Goal: Navigation & Orientation: Find specific page/section

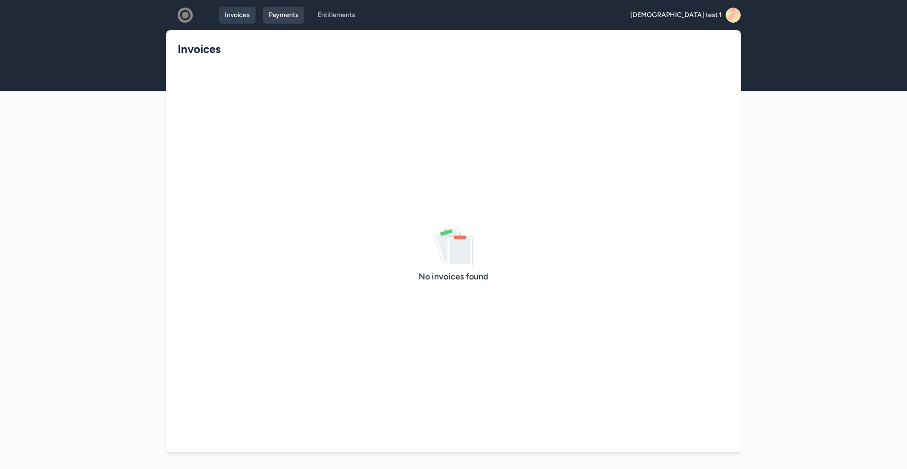
click at [284, 17] on link "Payments" at bounding box center [283, 15] width 41 height 17
click at [335, 17] on link "Entitlements" at bounding box center [336, 15] width 49 height 17
